Goal: Task Accomplishment & Management: Use online tool/utility

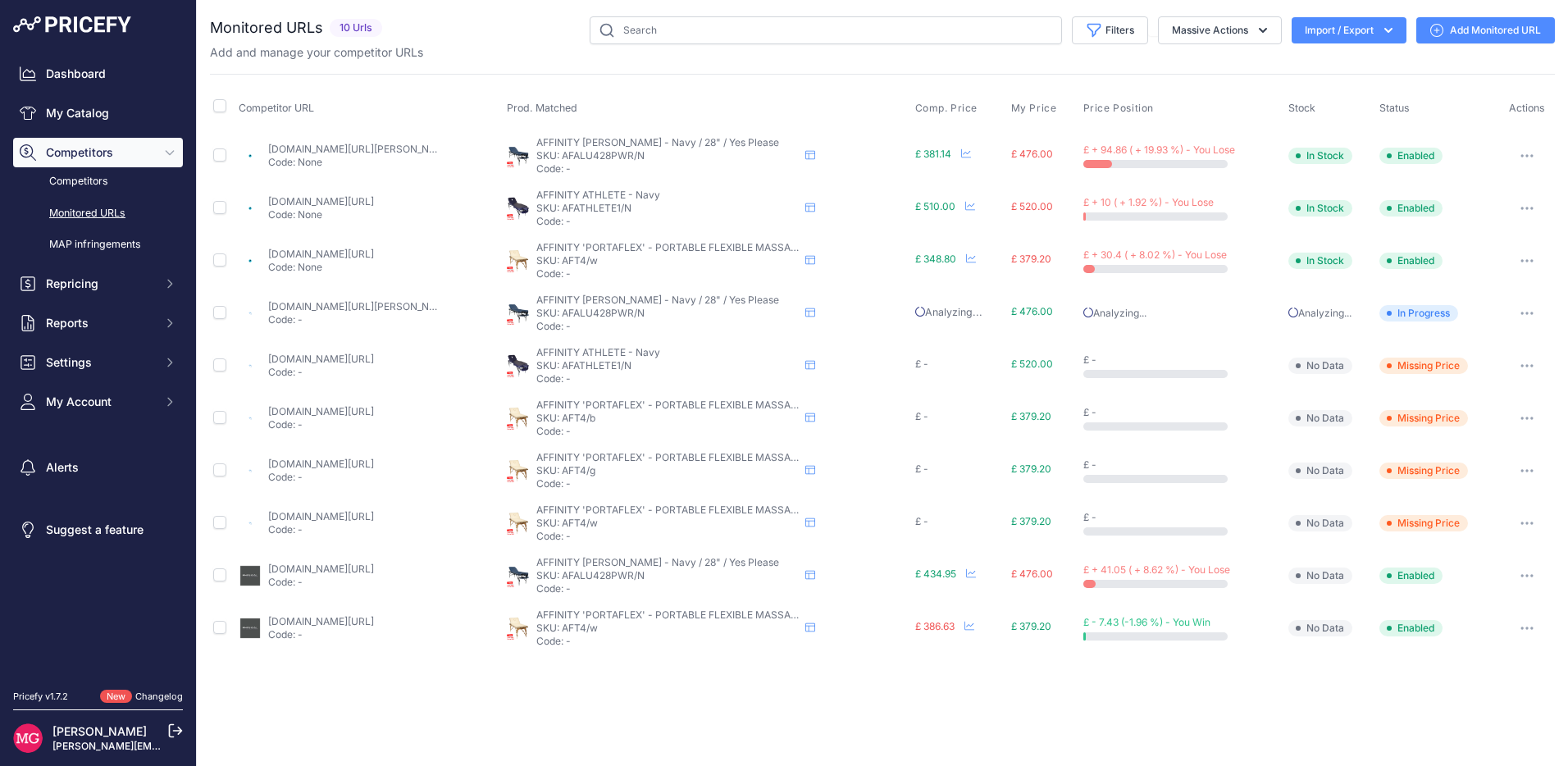
drag, startPoint x: 68, startPoint y: 215, endPoint x: 78, endPoint y: 215, distance: 10.0
click at [69, 215] on link "Monitored URLs" at bounding box center [97, 213] width 170 height 29
click at [94, 723] on p "[PERSON_NAME]" at bounding box center [101, 731] width 98 height 17
click at [92, 728] on link "[PERSON_NAME]" at bounding box center [99, 731] width 94 height 14
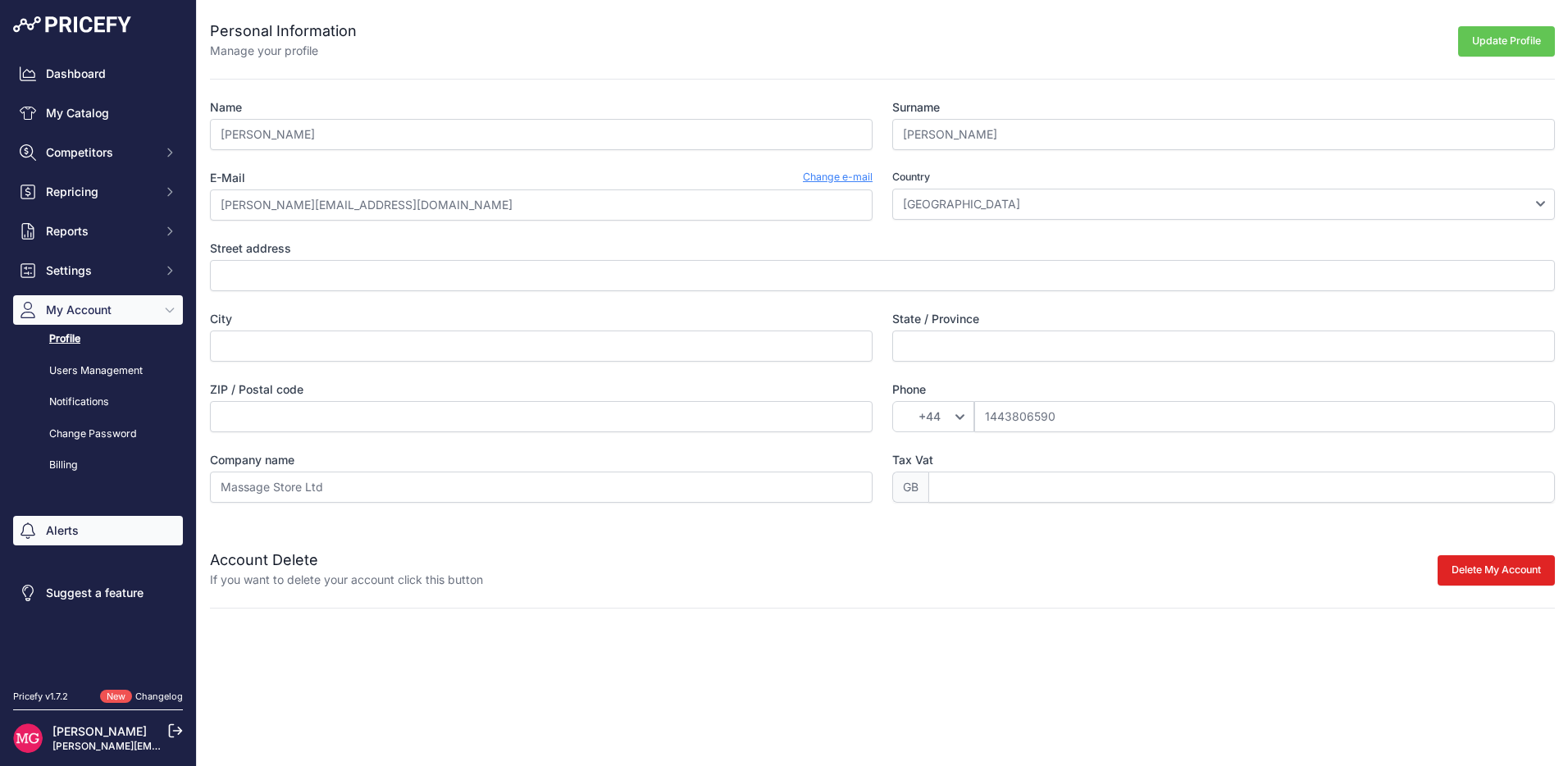
click at [89, 539] on link "Alerts" at bounding box center [97, 531] width 170 height 30
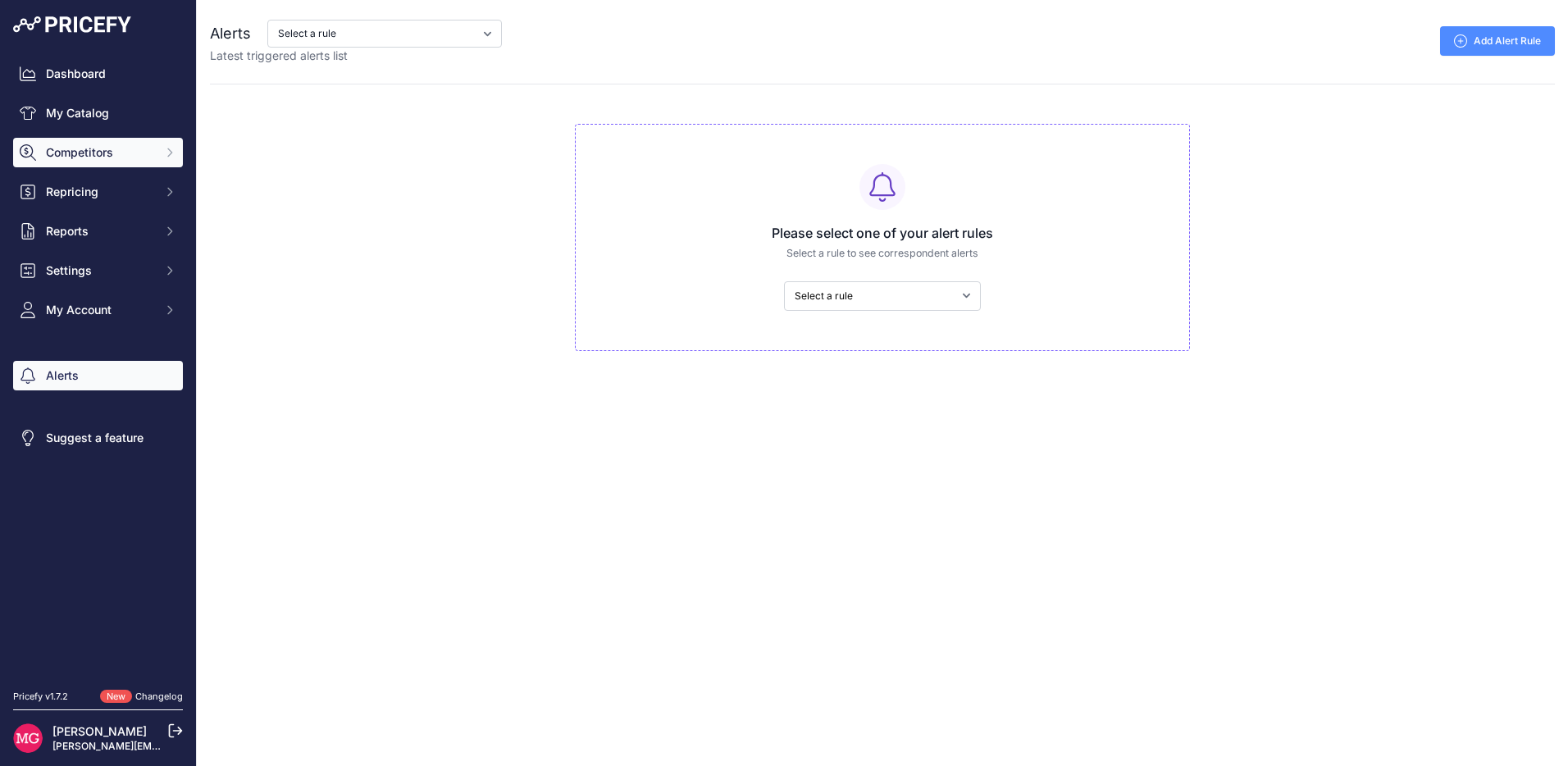
click at [71, 160] on span "Competitors" at bounding box center [99, 153] width 107 height 17
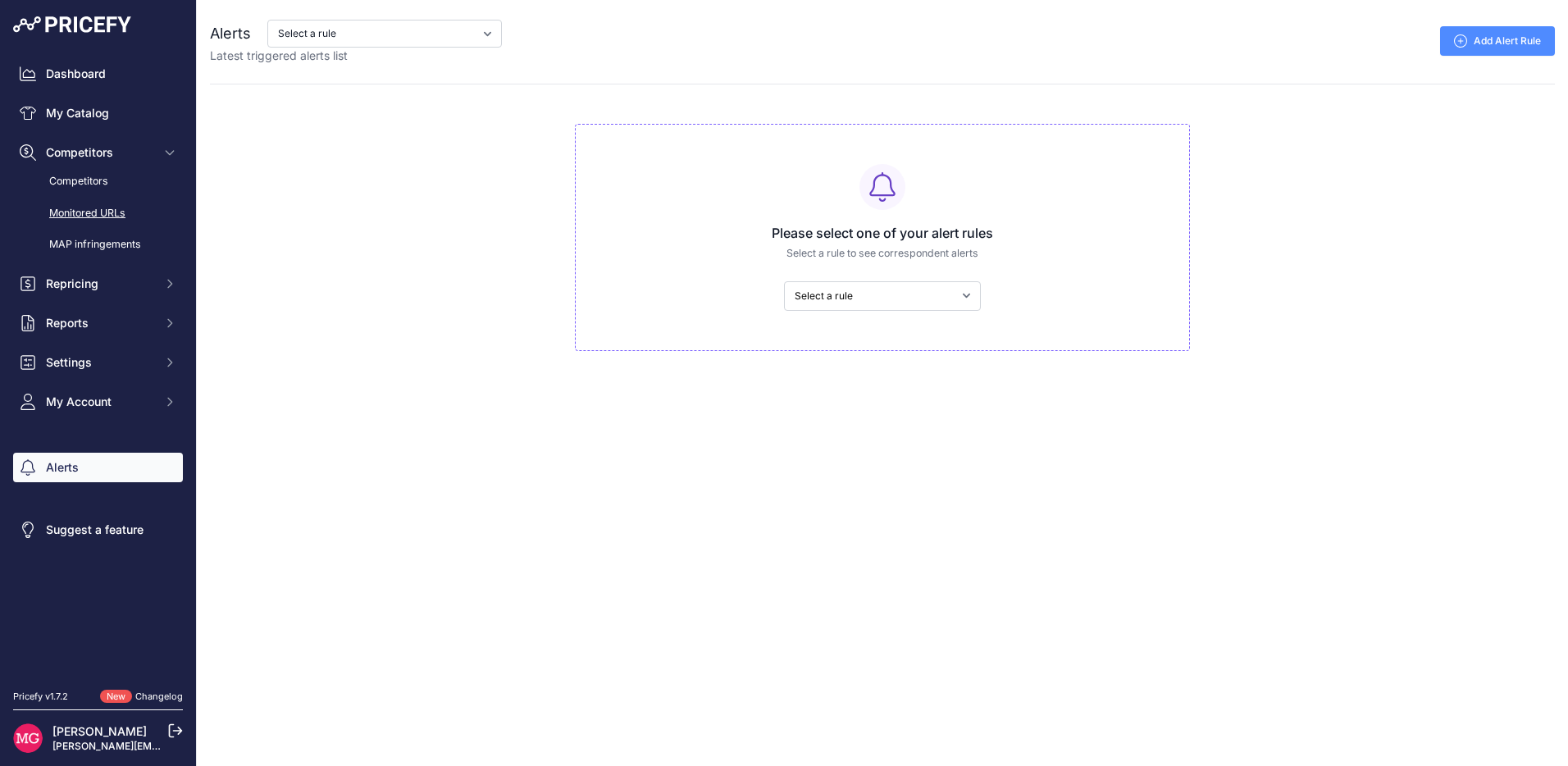
click at [80, 204] on link "Monitored URLs" at bounding box center [97, 213] width 170 height 29
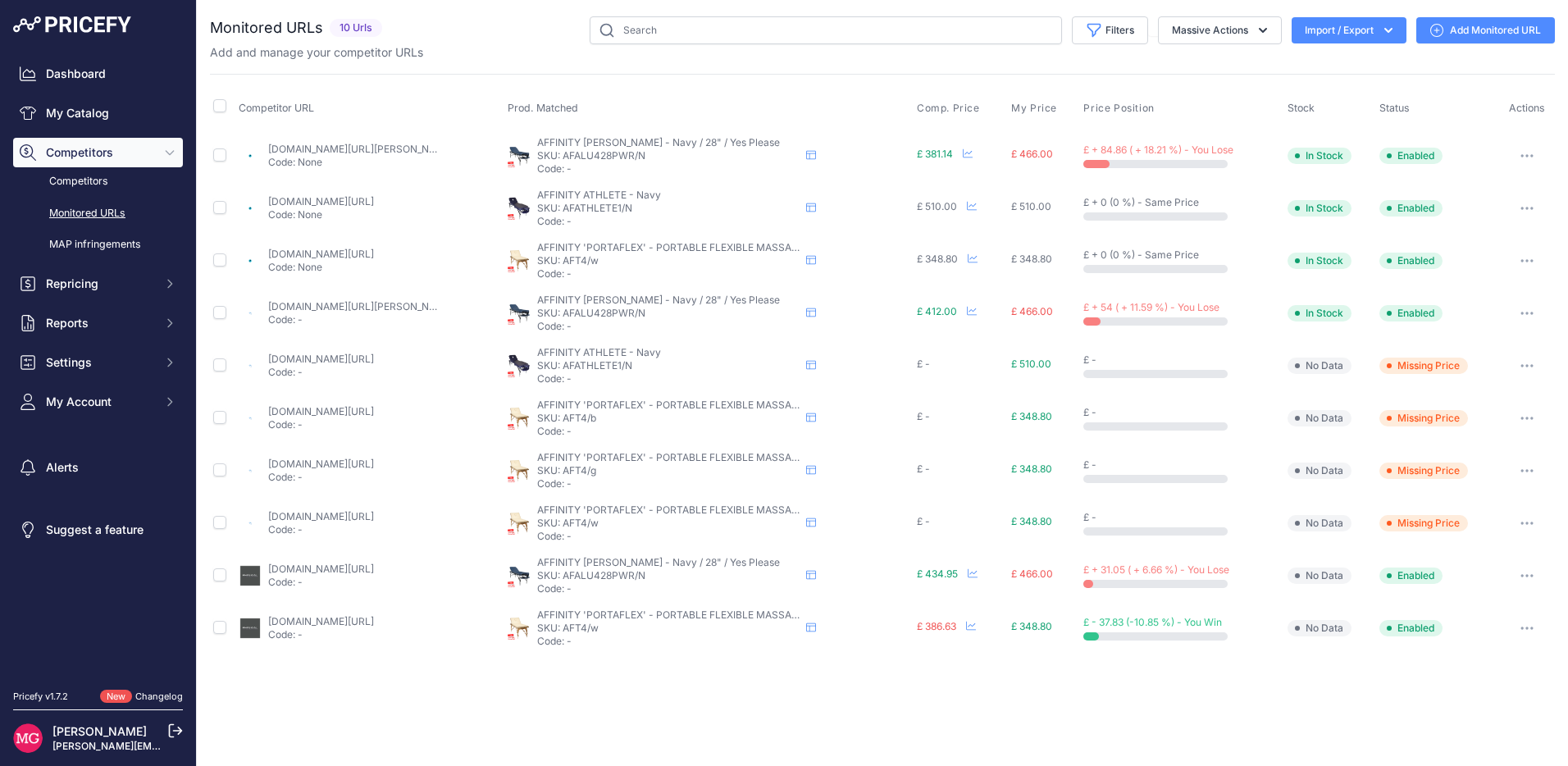
click at [1526, 364] on icon "button" at bounding box center [1526, 365] width 13 height 3
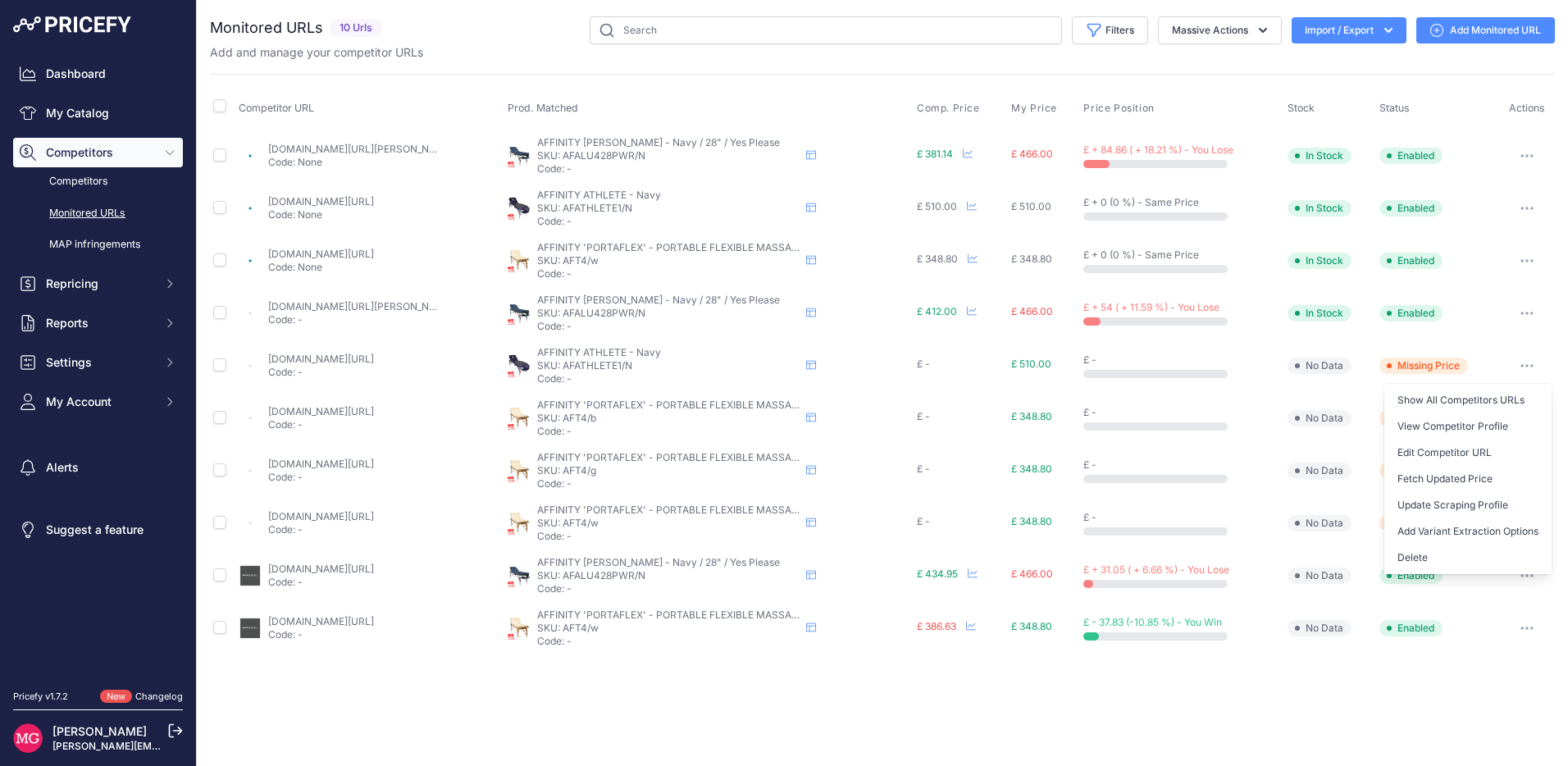
click at [1500, 335] on td "Show All Competitors URLs View Competitor Profile Edit Competitor URL Fetch Upd…" at bounding box center [1527, 313] width 56 height 53
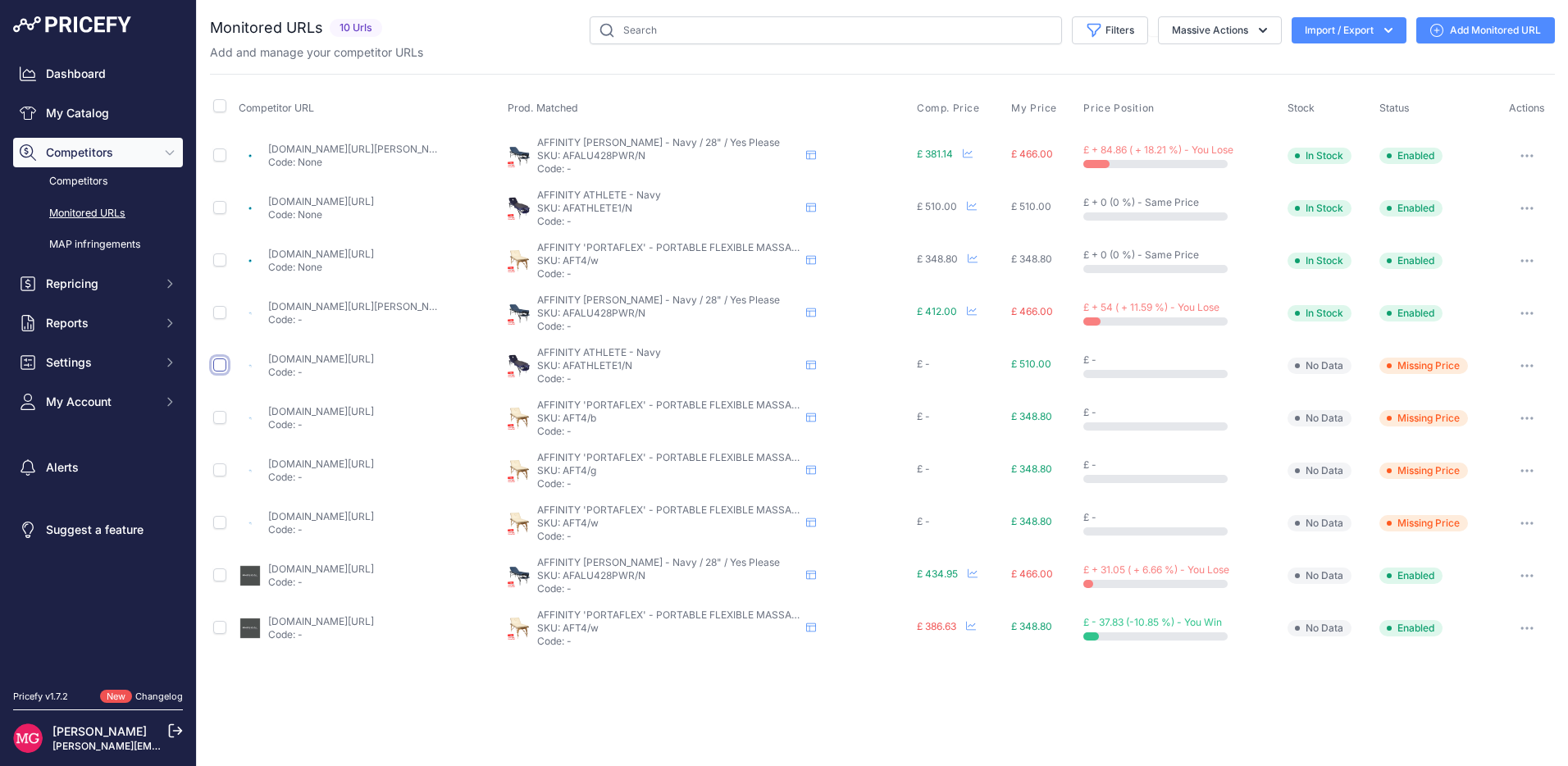
click at [217, 367] on input "checkbox" at bounding box center [219, 364] width 13 height 13
checkbox input "true"
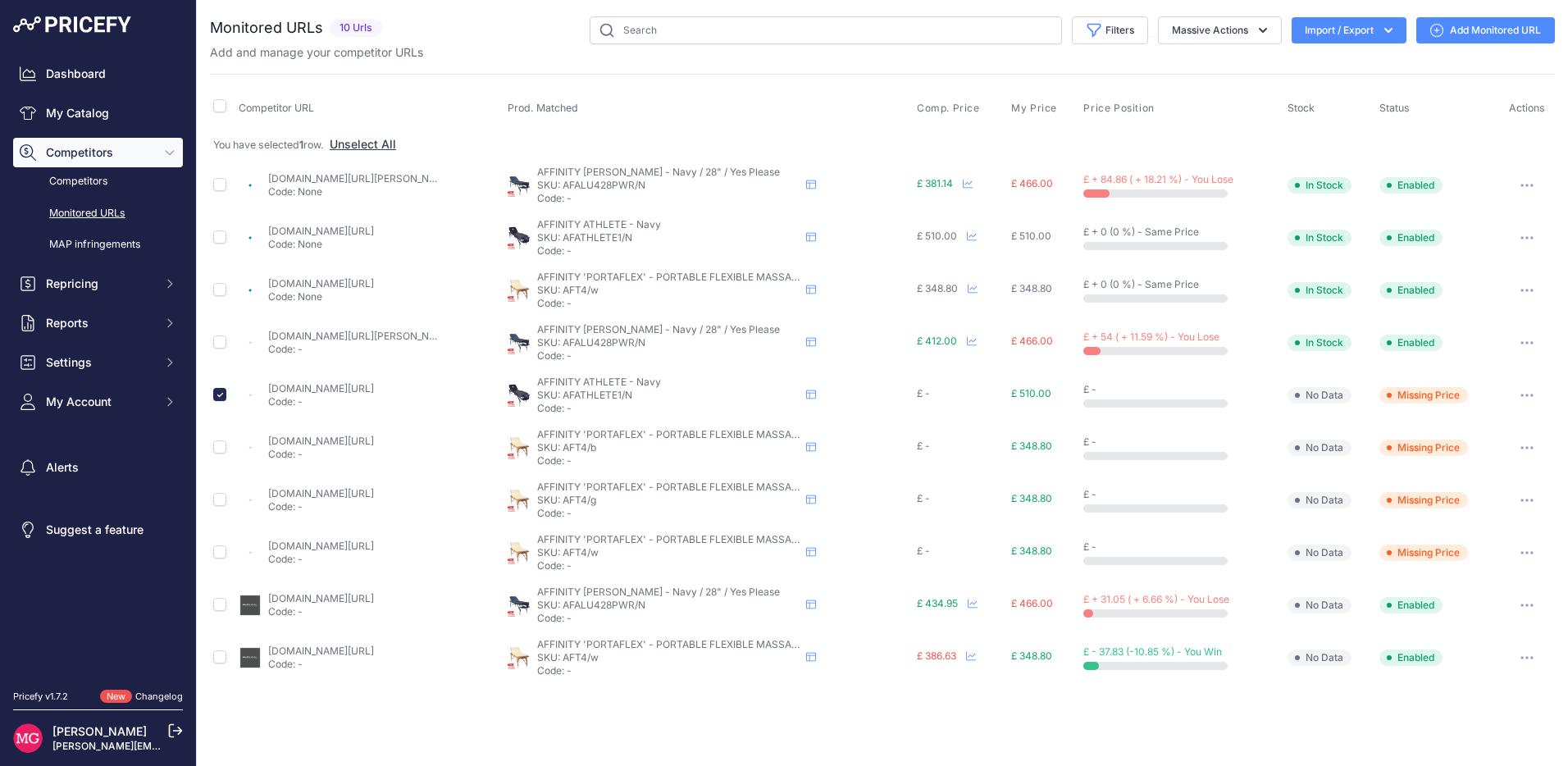
click at [1524, 398] on button "button" at bounding box center [1526, 395] width 33 height 23
click at [1524, 396] on icon "button" at bounding box center [1526, 395] width 13 height 3
click at [1241, 32] on button "Massive Actions" at bounding box center [1220, 31] width 124 height 28
click at [1519, 396] on button "button" at bounding box center [1526, 395] width 33 height 23
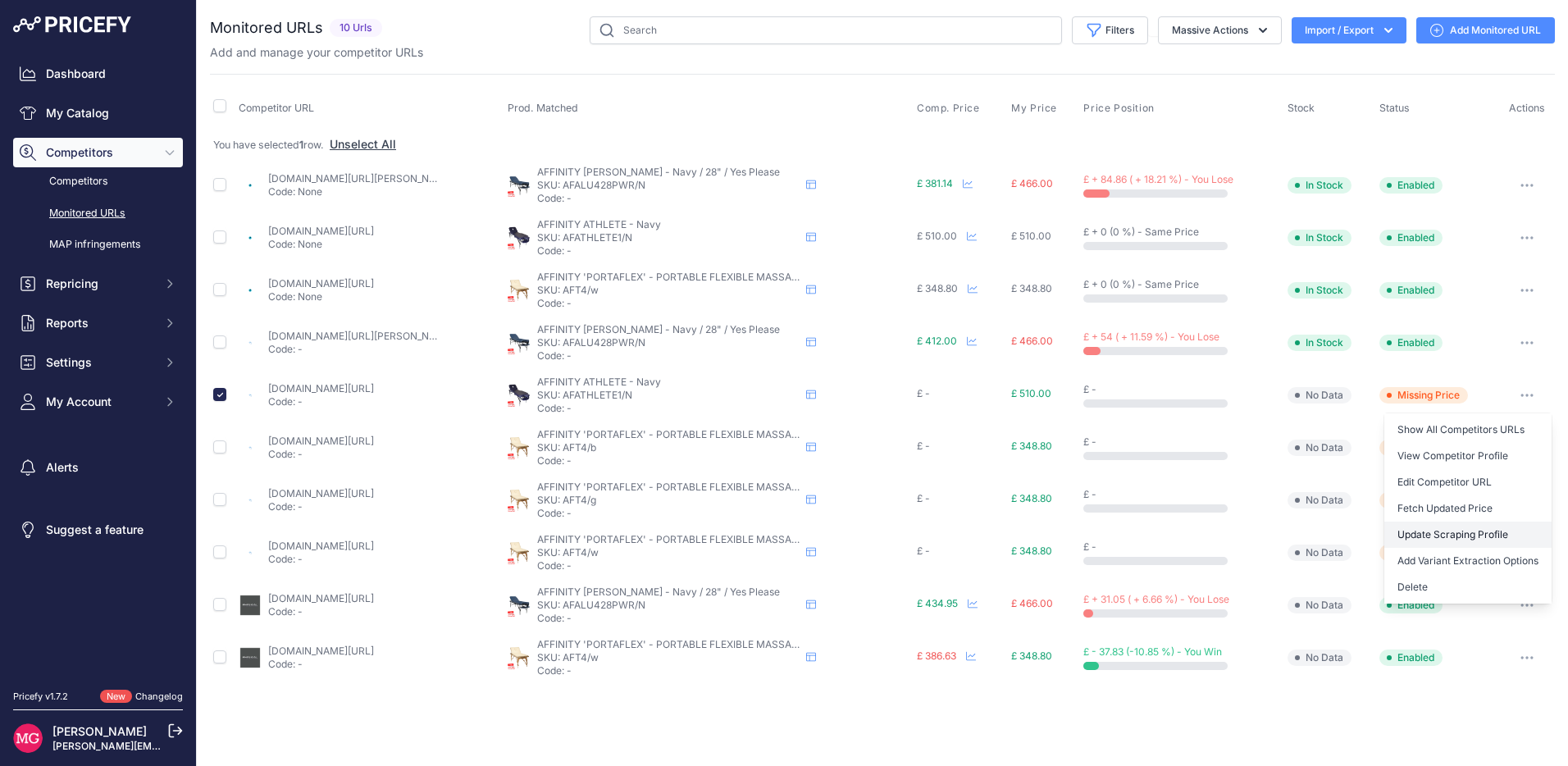
click at [1459, 532] on link "Update Scraping Profile" at bounding box center [1468, 535] width 168 height 26
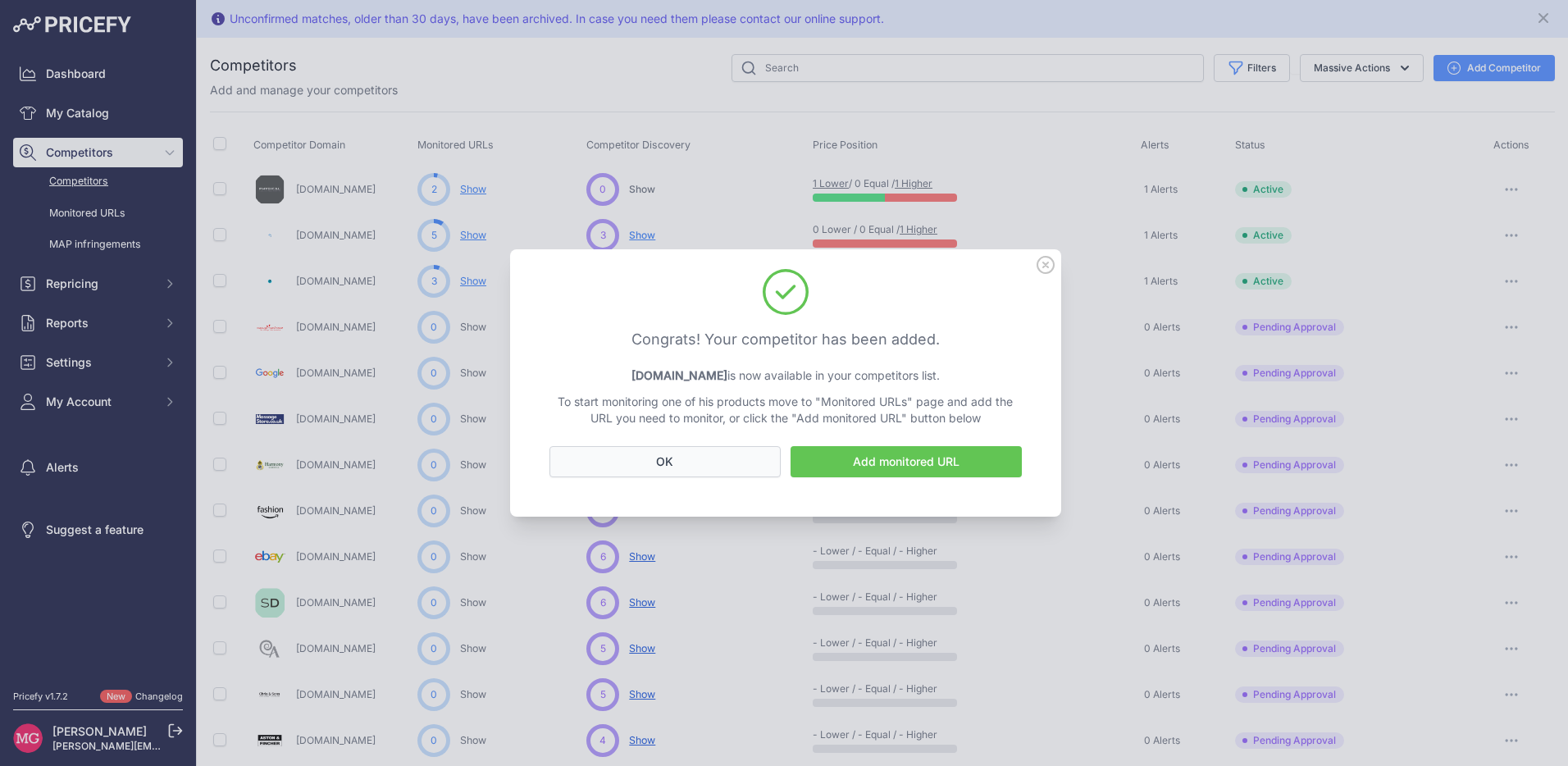
click at [692, 462] on button "OK" at bounding box center [664, 461] width 231 height 31
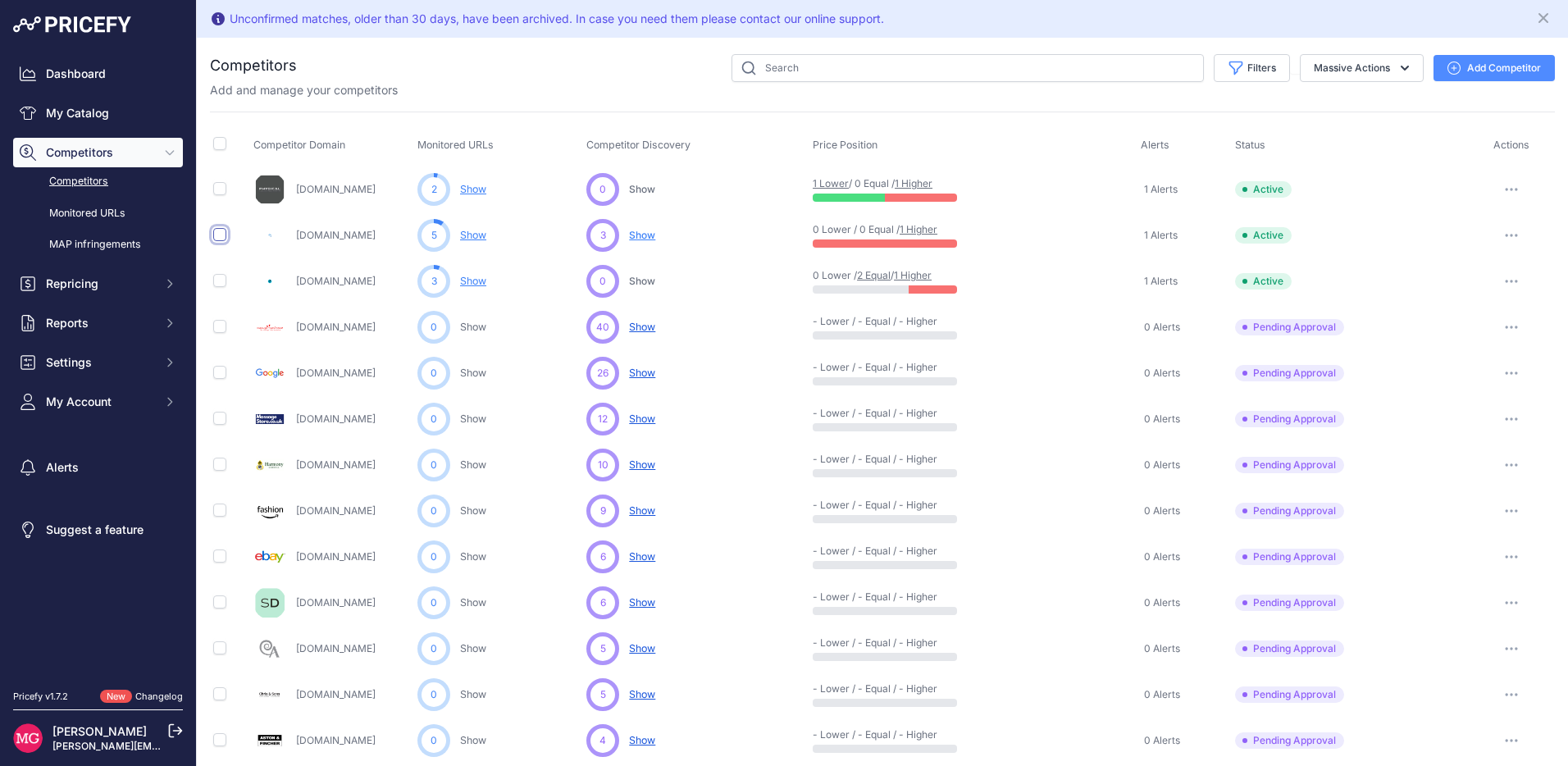
click at [218, 236] on input "checkbox" at bounding box center [219, 234] width 13 height 13
checkbox input "true"
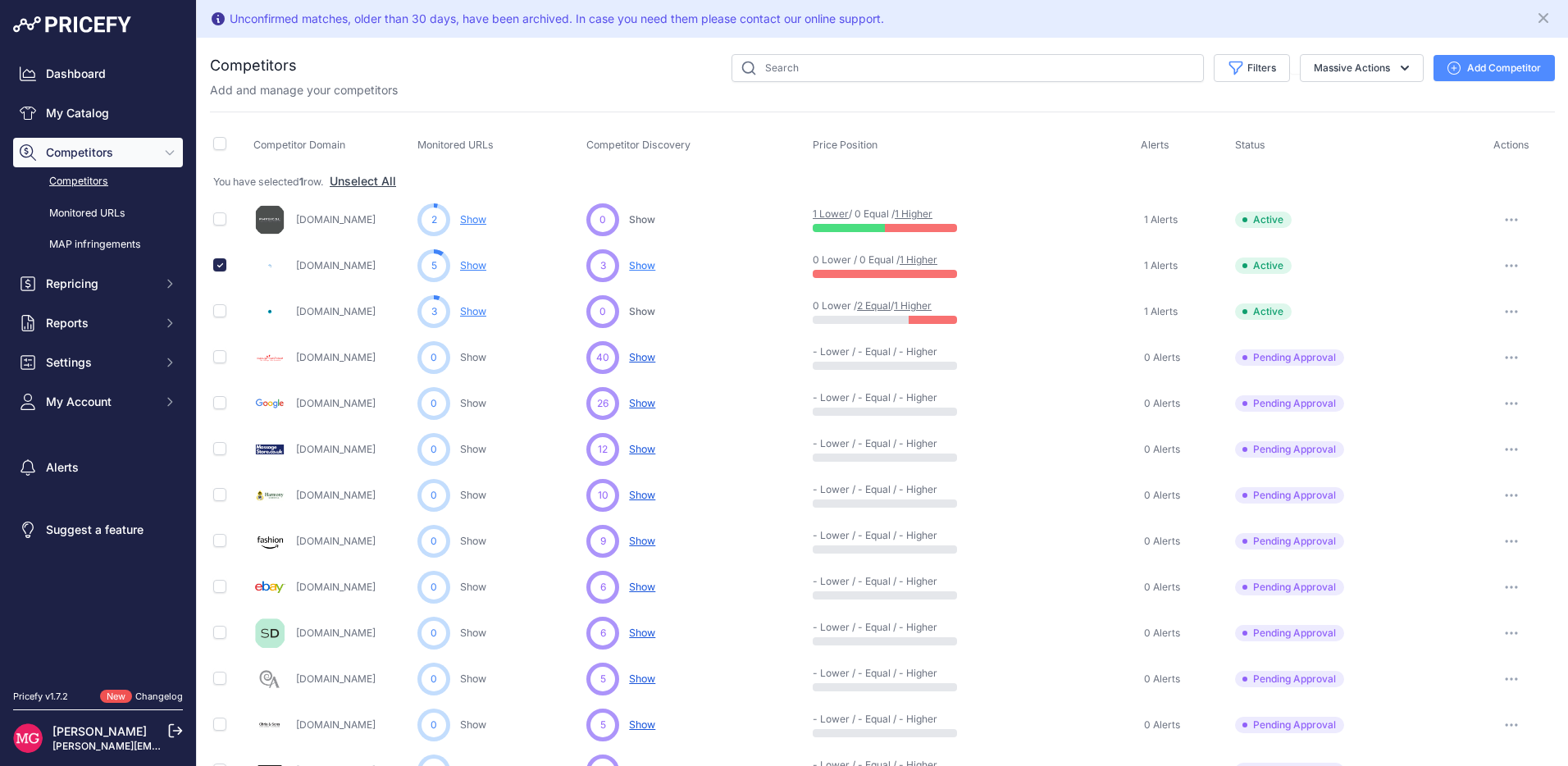
click at [1505, 265] on icon "button" at bounding box center [1510, 265] width 13 height 3
click at [1505, 264] on icon "button" at bounding box center [1510, 265] width 13 height 3
click at [1326, 63] on button "Massive Actions" at bounding box center [1362, 68] width 124 height 28
click at [469, 264] on link "Show" at bounding box center [473, 265] width 26 height 12
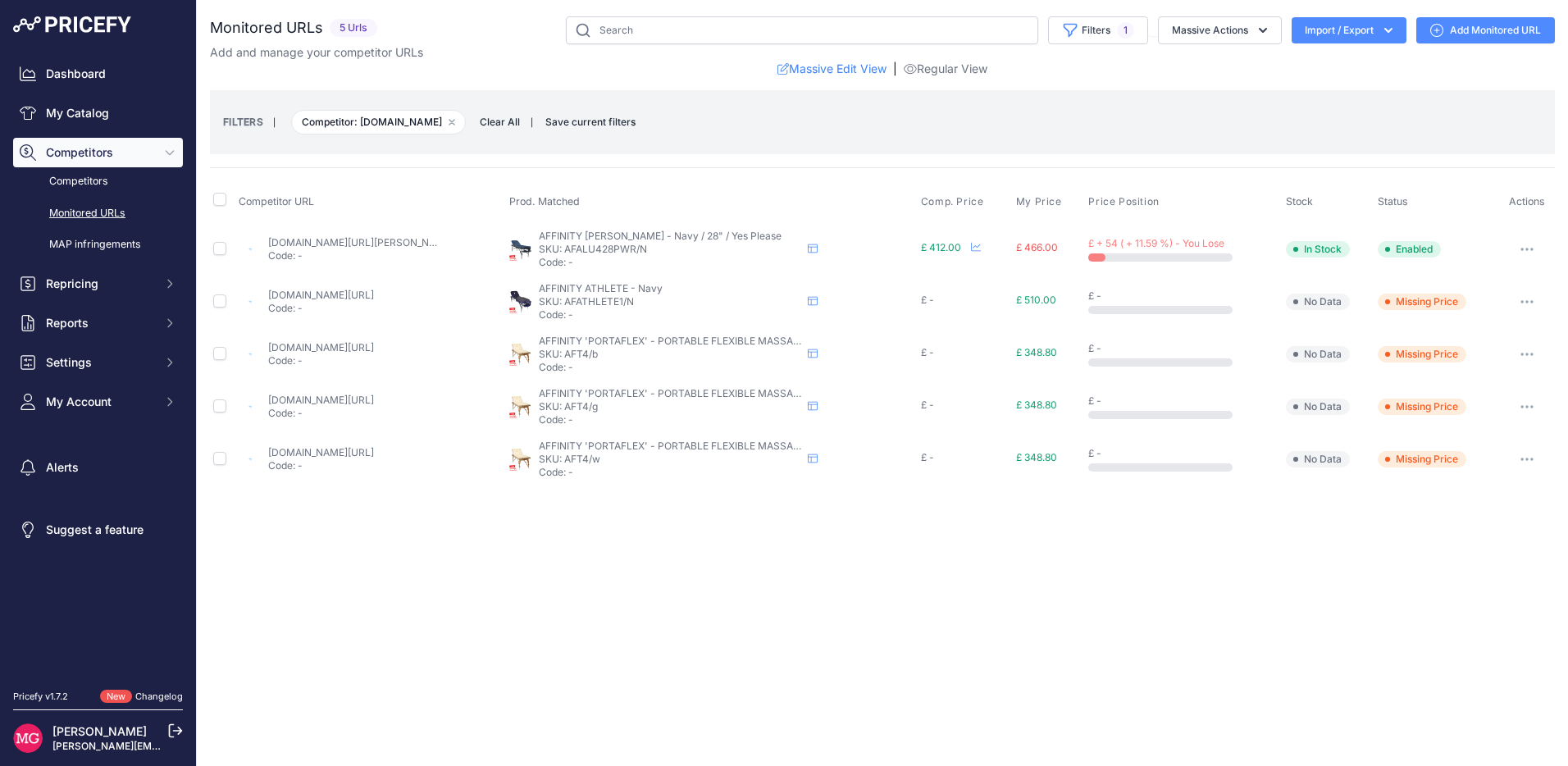
click at [1523, 301] on icon "button" at bounding box center [1526, 302] width 13 height 3
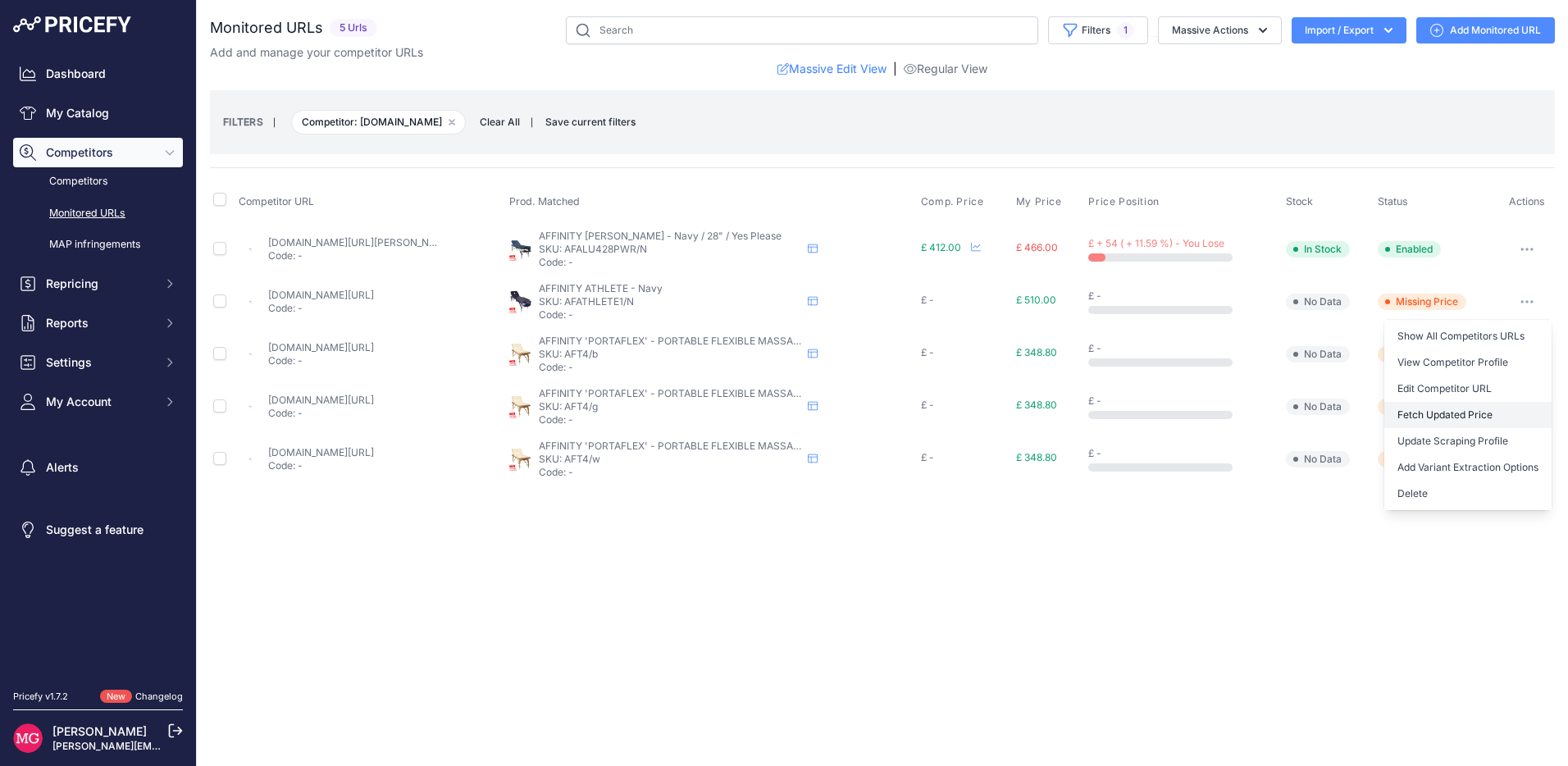
click at [1453, 412] on button "Fetch Updated Price" at bounding box center [1468, 415] width 168 height 26
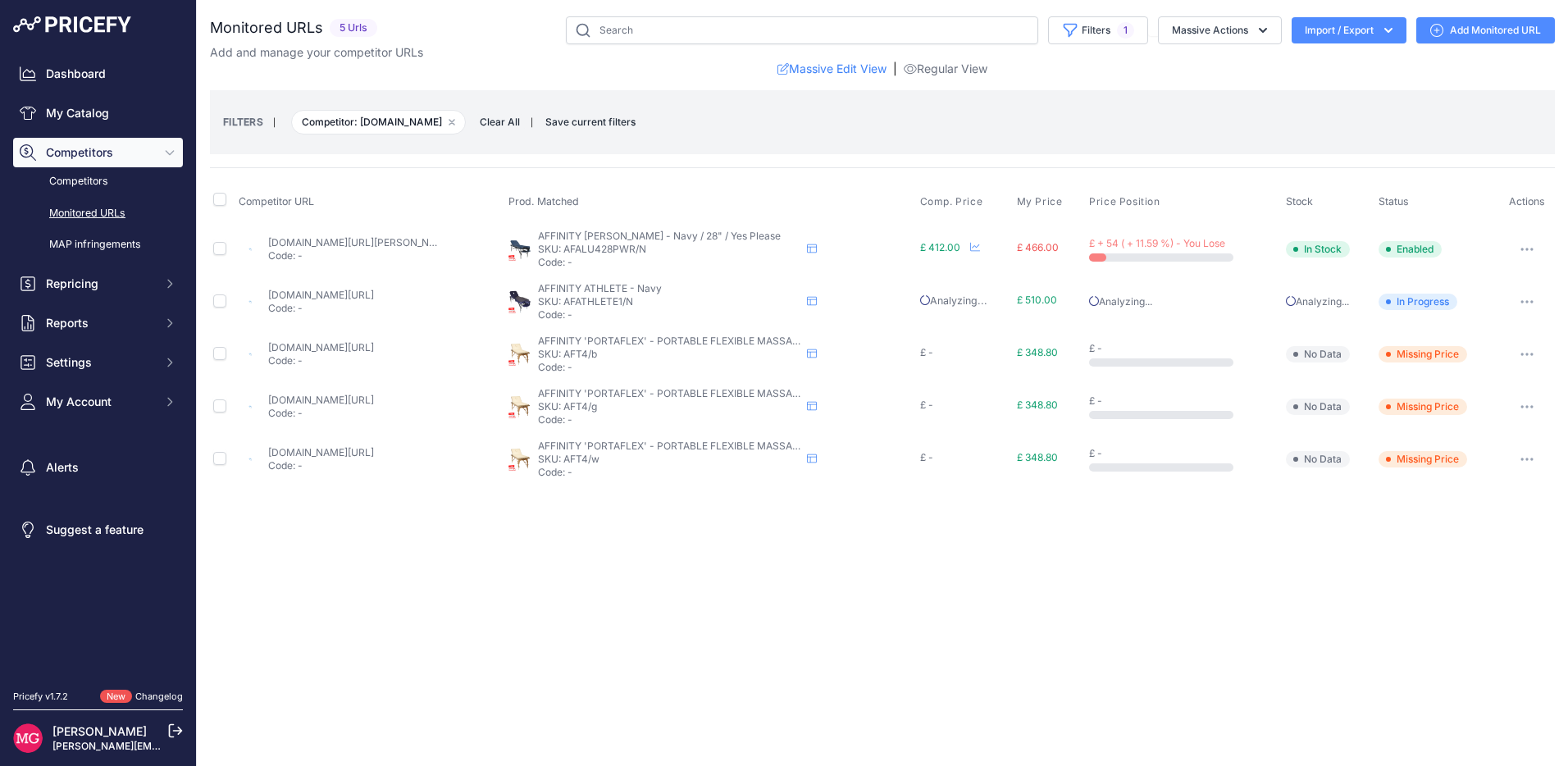
click at [1523, 353] on icon "button" at bounding box center [1526, 354] width 13 height 3
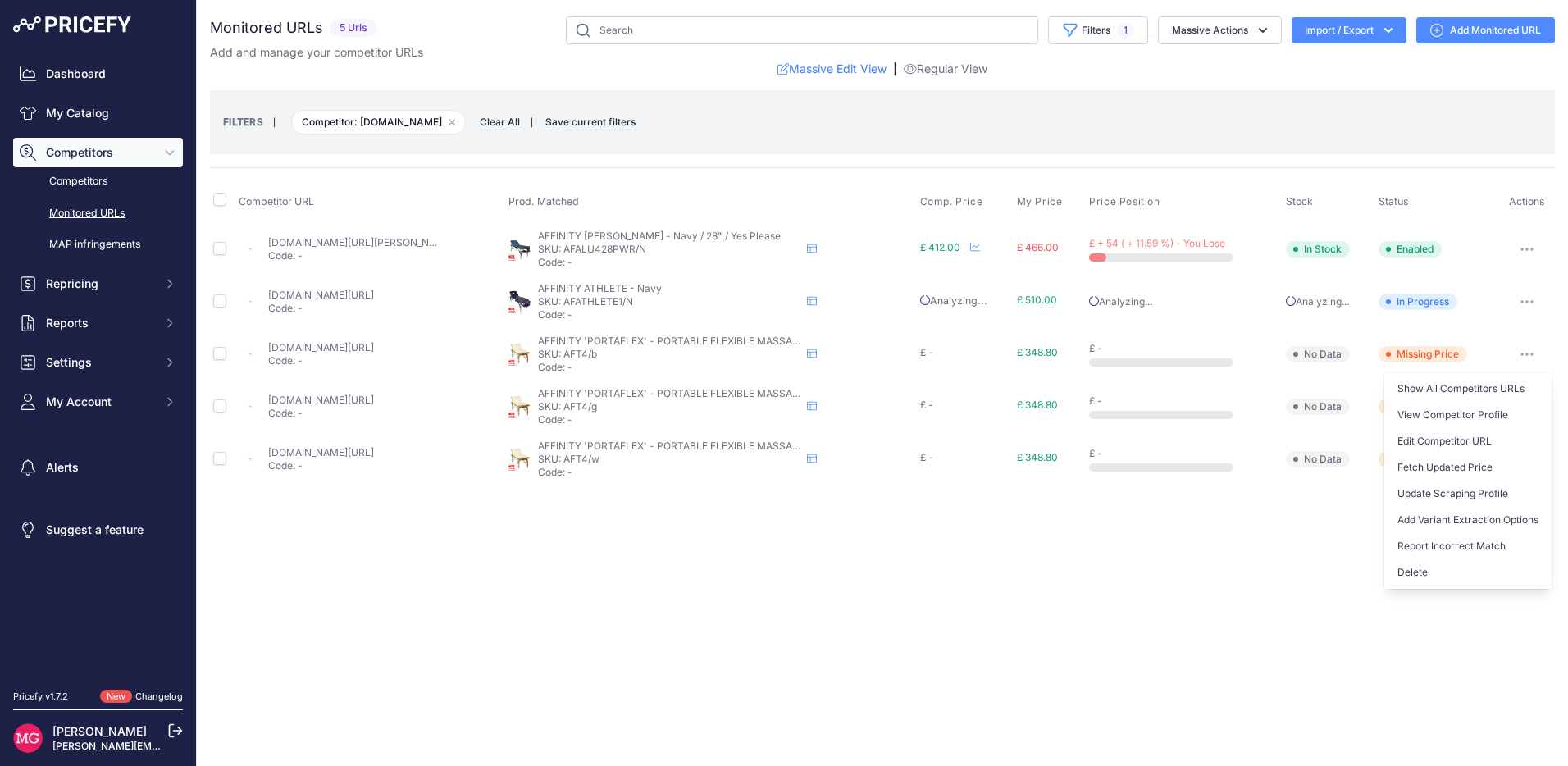
click at [1184, 538] on div "Close You are not connected to the internet." at bounding box center [882, 383] width 1372 height 766
